Goal: Navigation & Orientation: Find specific page/section

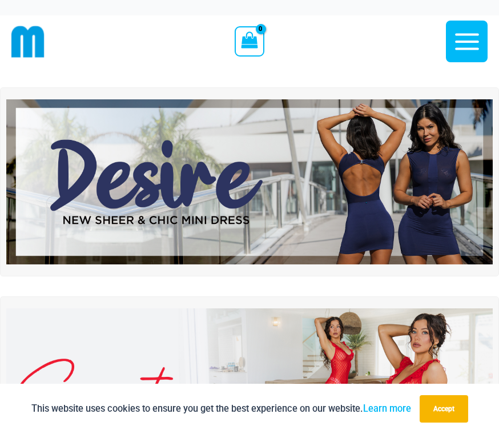
scroll to position [14, 0]
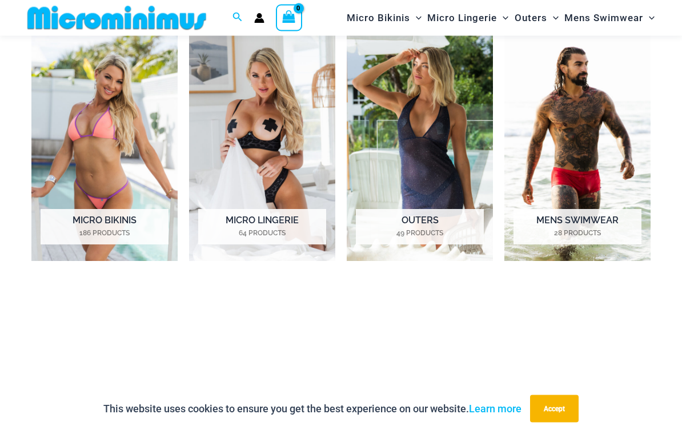
scroll to position [791, 0]
click at [73, 217] on h2 "Micro Bikinis 186 Products" at bounding box center [105, 226] width 128 height 35
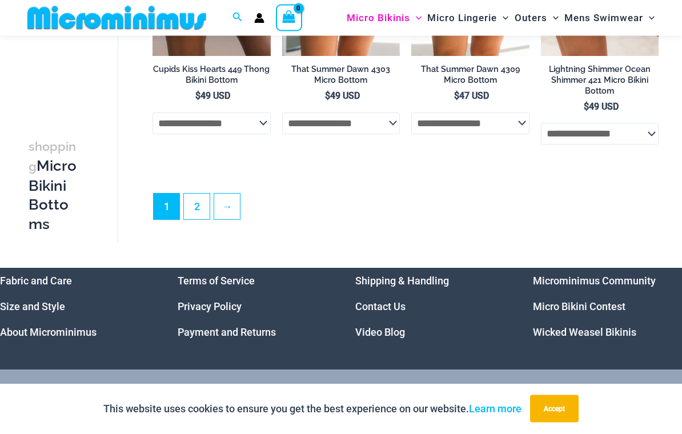
scroll to position [2861, 0]
click at [613, 330] on link "Wicked Weasel Bikinis" at bounding box center [584, 332] width 103 height 12
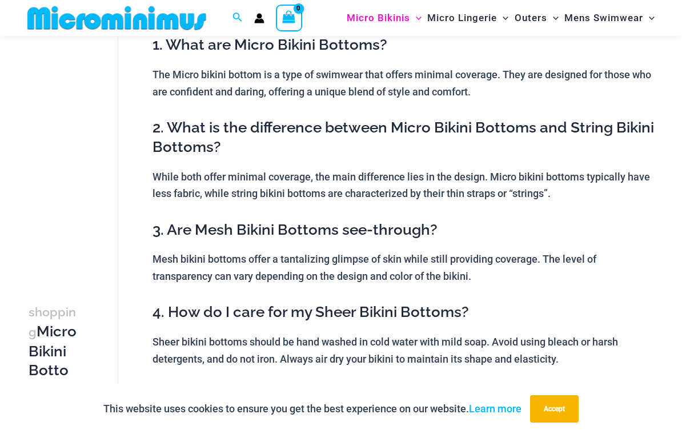
scroll to position [0, 0]
